Goal: Check status: Check status

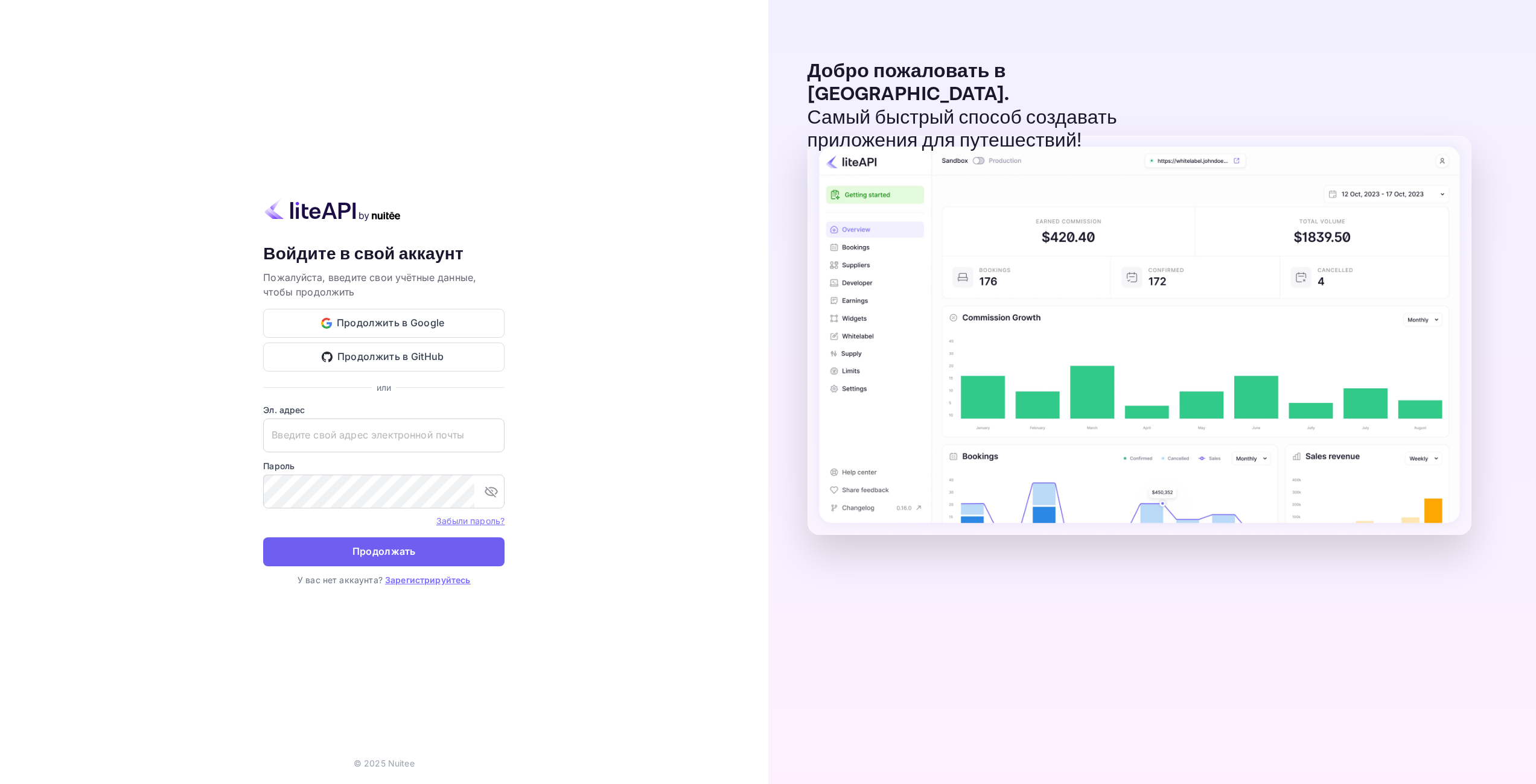
type input "[EMAIL_ADDRESS][DOMAIN_NAME]"
click at [402, 543] on ya-tr-span "Продолжать" at bounding box center [384, 551] width 63 height 16
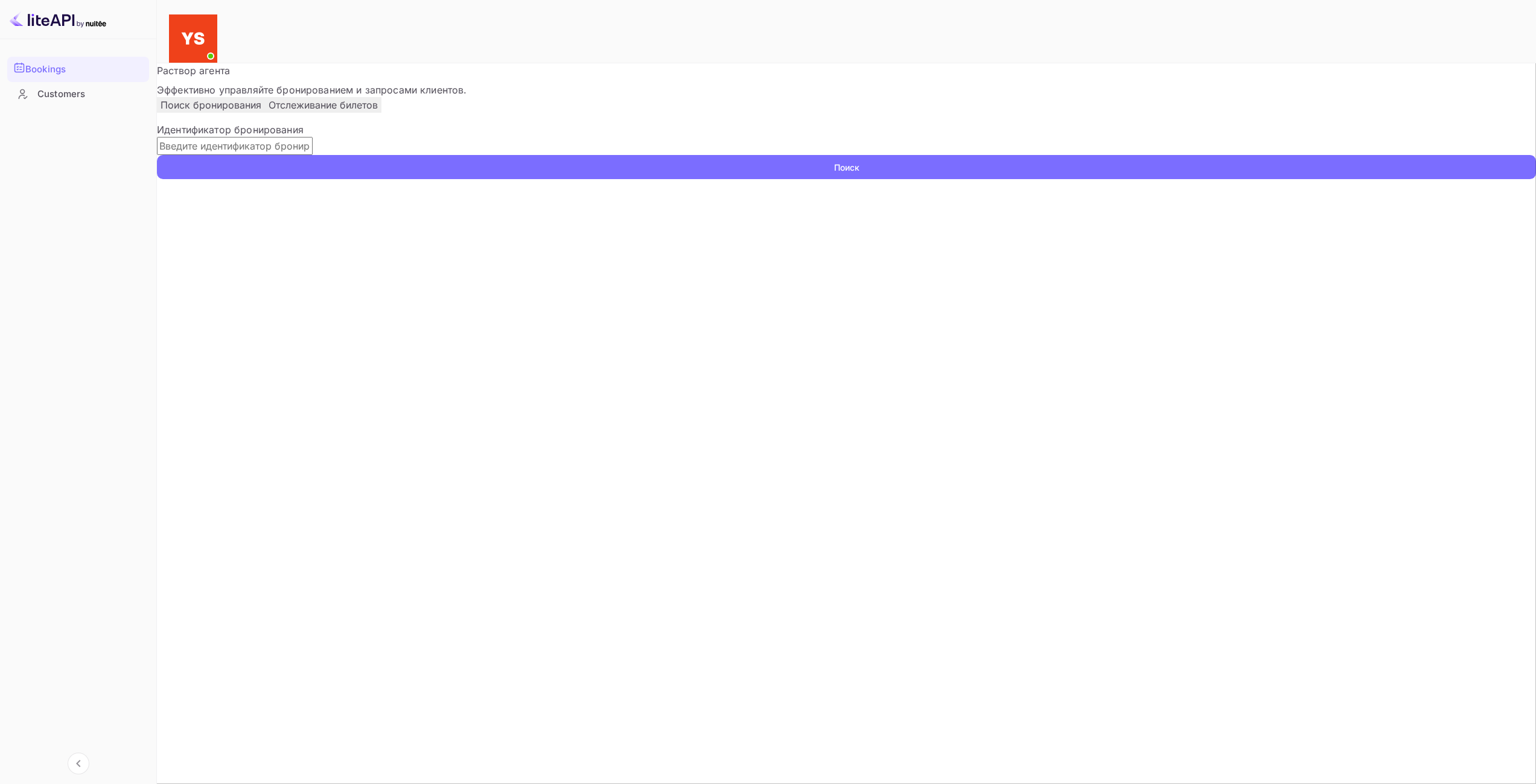
click at [251, 155] on input "text" at bounding box center [235, 146] width 156 height 18
paste input "9244856"
type input "9244856"
click at [830, 179] on button "Поиск" at bounding box center [846, 167] width 1379 height 24
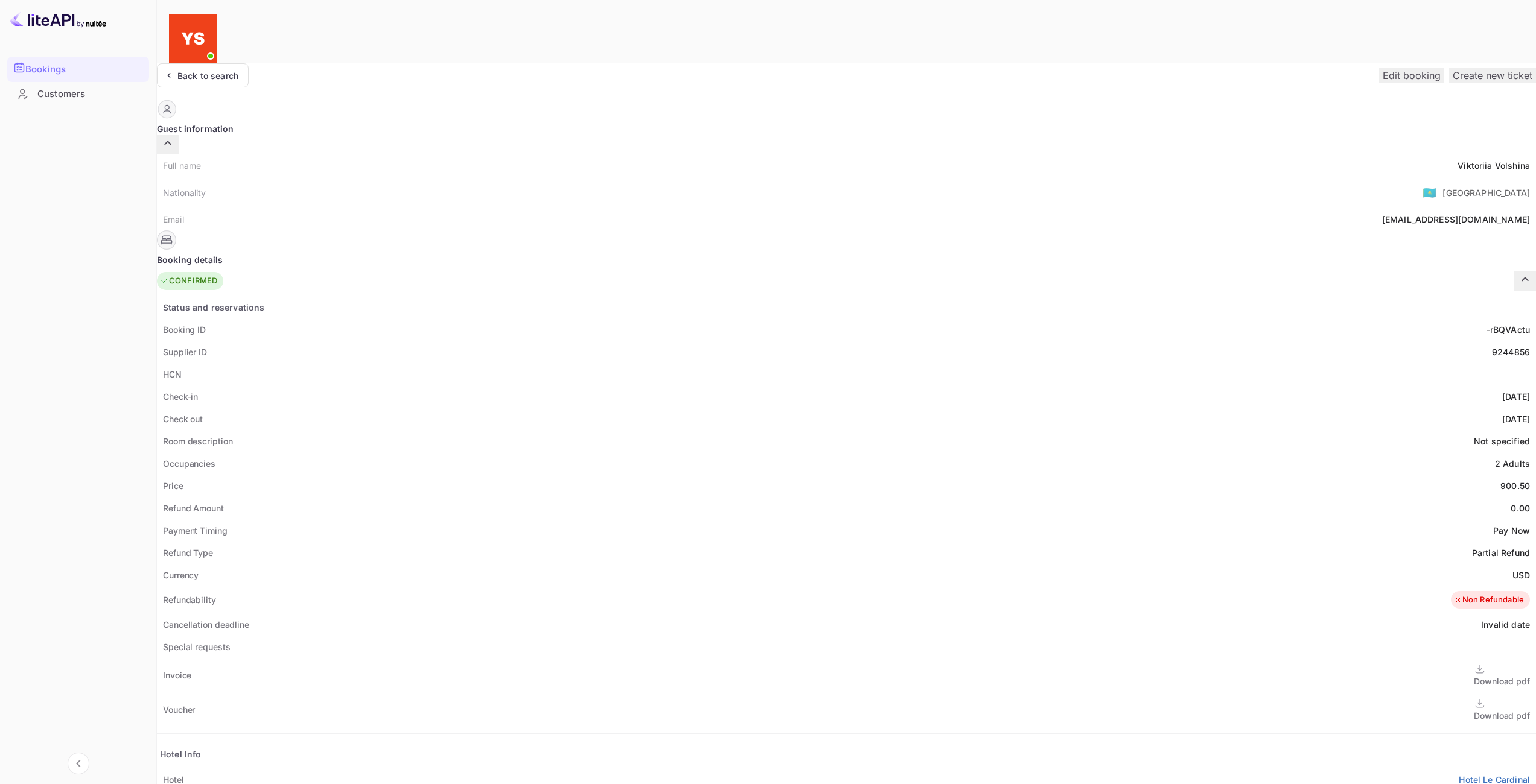
click at [1500, 480] on div "900.50" at bounding box center [1515, 486] width 30 height 13
copy div "900.50"
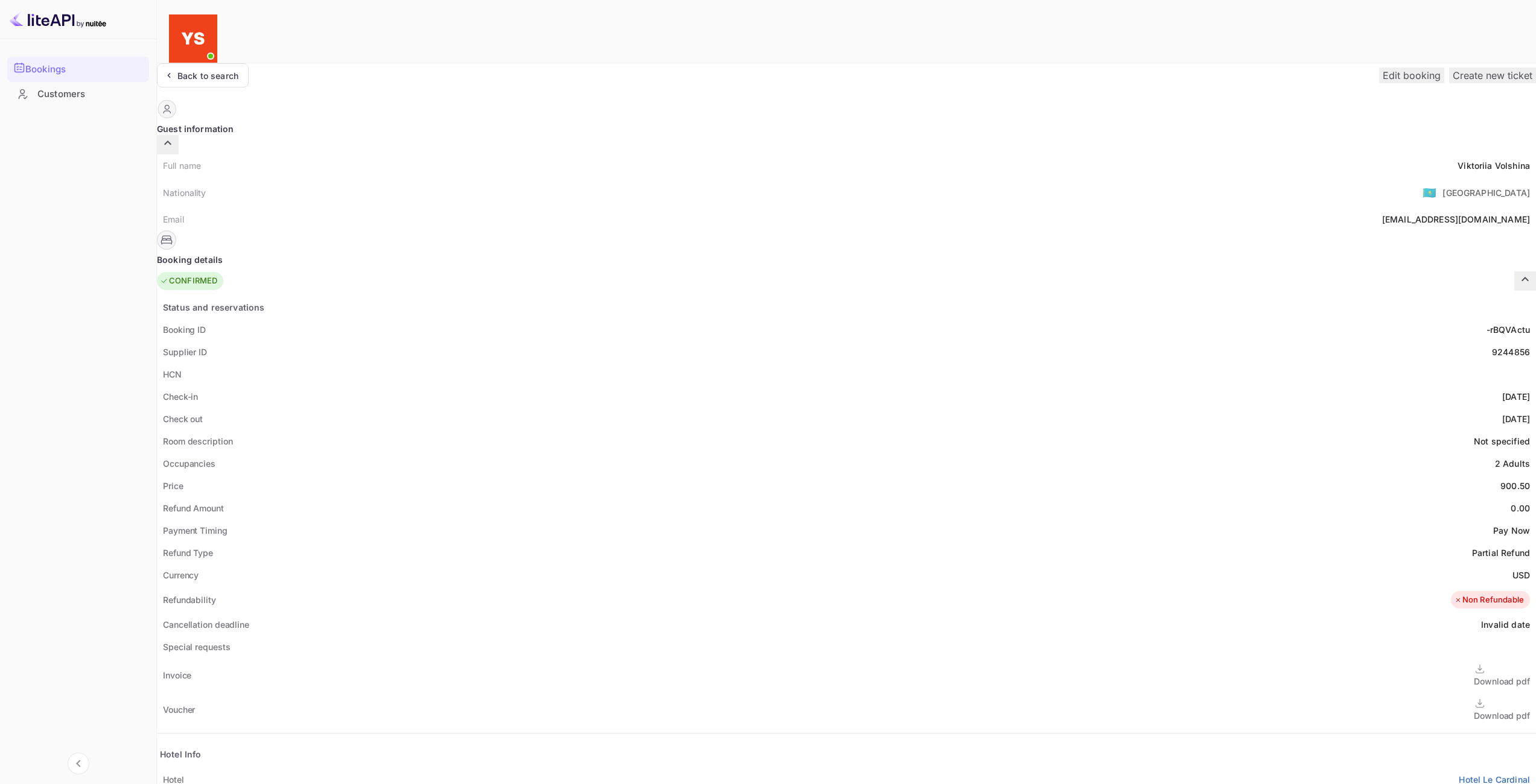
click at [1512, 569] on div "USD" at bounding box center [1521, 575] width 18 height 13
copy div "USD"
